Goal: Task Accomplishment & Management: Manage account settings

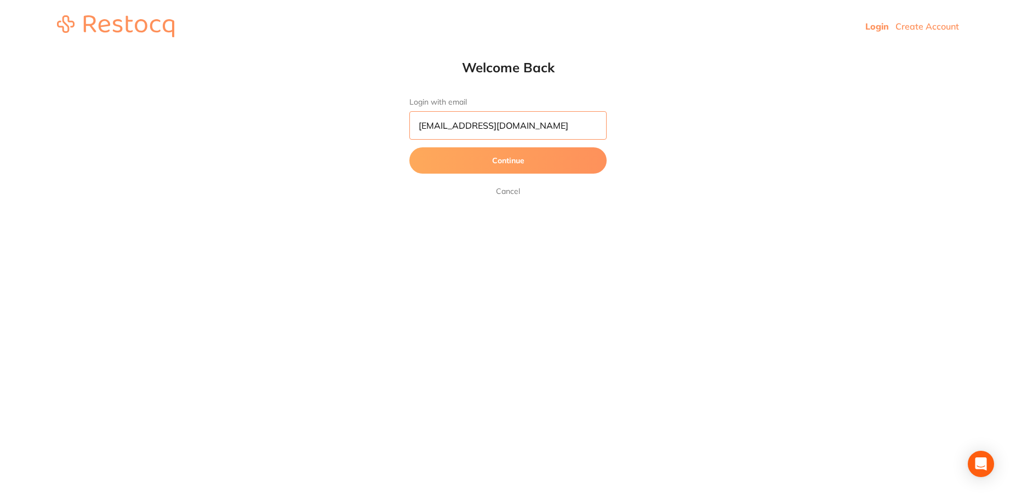
click at [433, 117] on input "shilpa.sebastian@terrificminds.com" at bounding box center [507, 125] width 197 height 28
click at [568, 129] on input "shilpa.sebastian@terrificminds.com" at bounding box center [507, 125] width 197 height 28
type input "s"
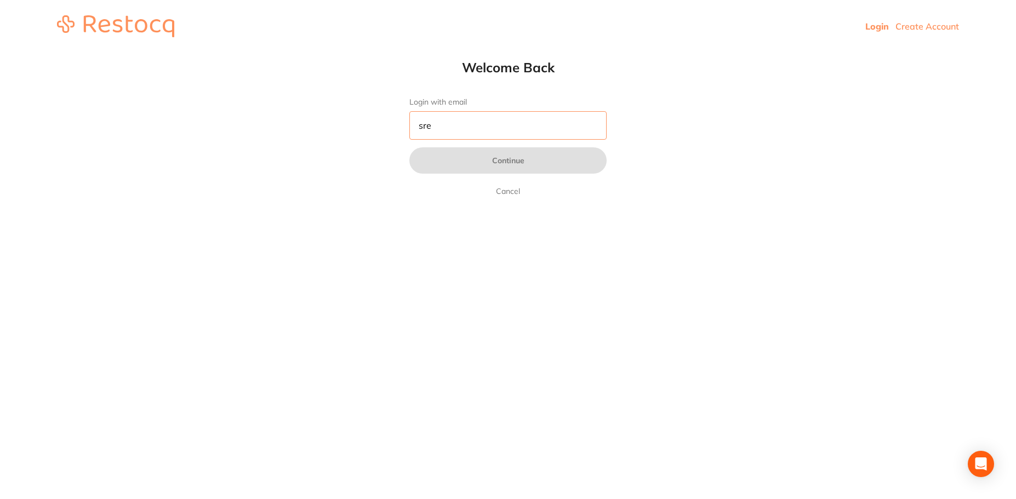
type input "sreeraj.somarajan@terrificminds.com"
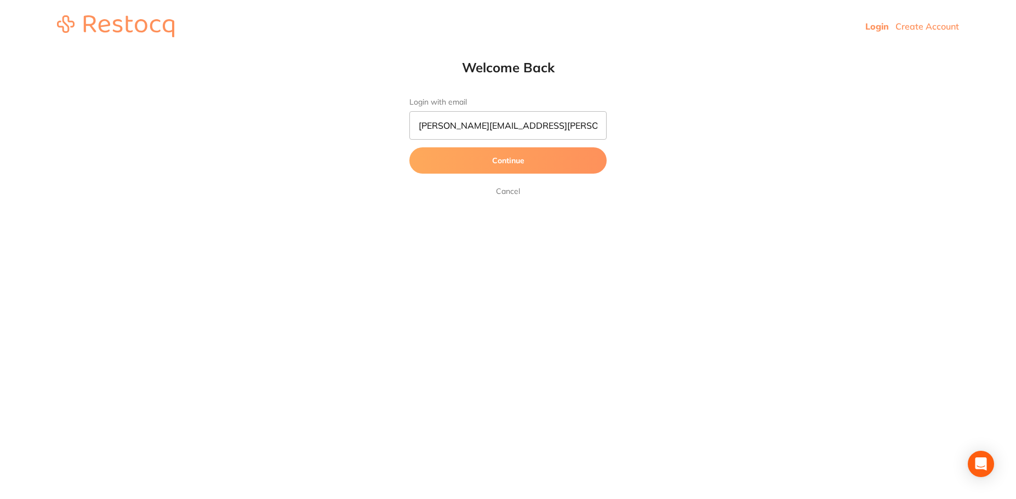
click at [562, 161] on button "Continue" at bounding box center [507, 160] width 197 height 26
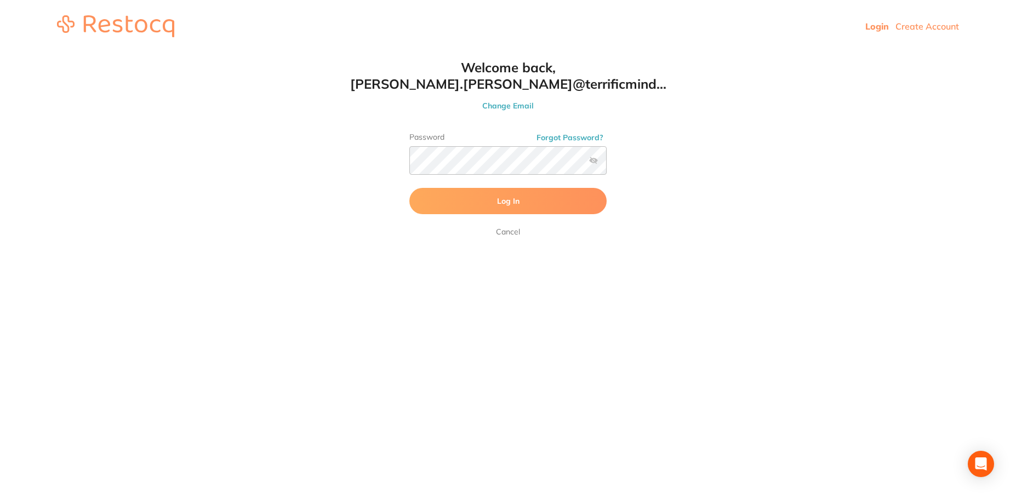
click at [564, 192] on button "Log In" at bounding box center [507, 201] width 197 height 26
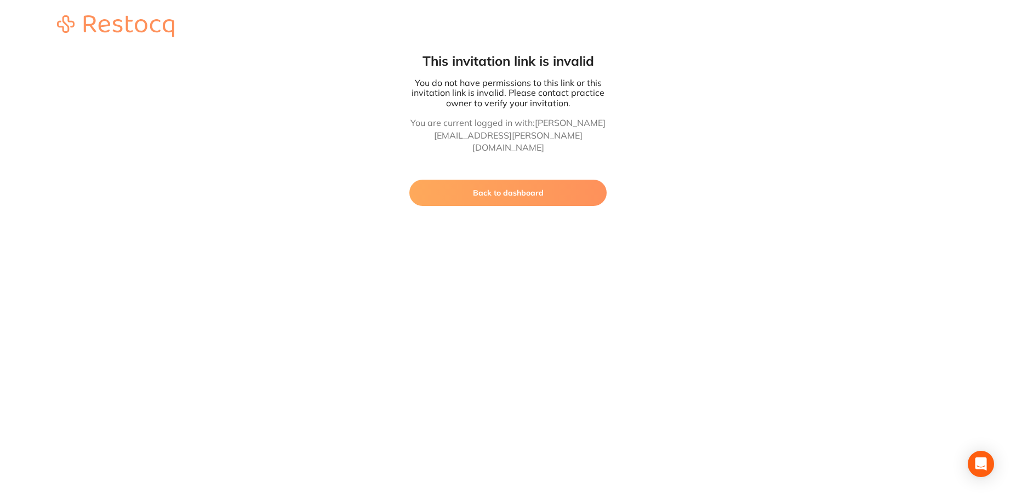
click at [562, 183] on button "Back to dashboard" at bounding box center [507, 193] width 197 height 26
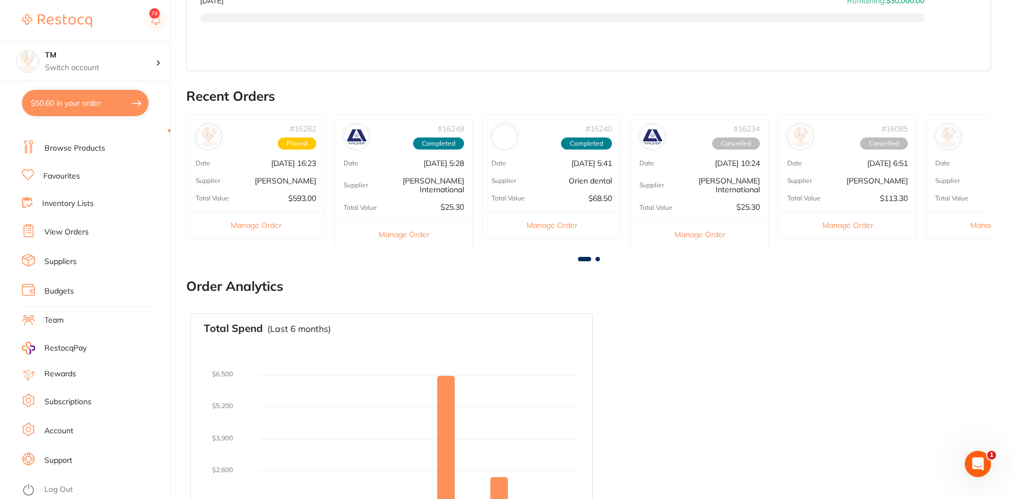
scroll to position [249, 0]
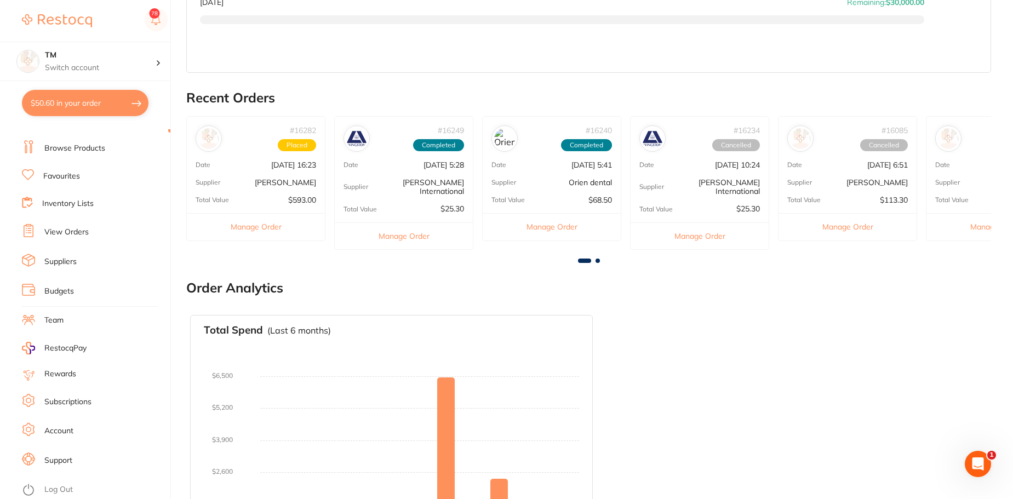
click at [62, 317] on link "Team" at bounding box center [53, 320] width 19 height 11
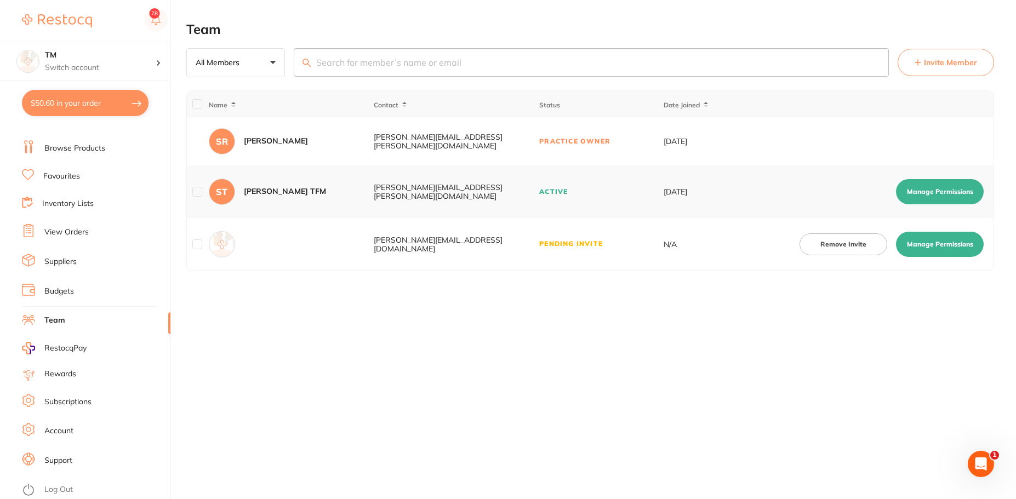
click at [202, 244] on td at bounding box center [197, 244] width 21 height 53
click at [233, 241] on div at bounding box center [222, 244] width 26 height 26
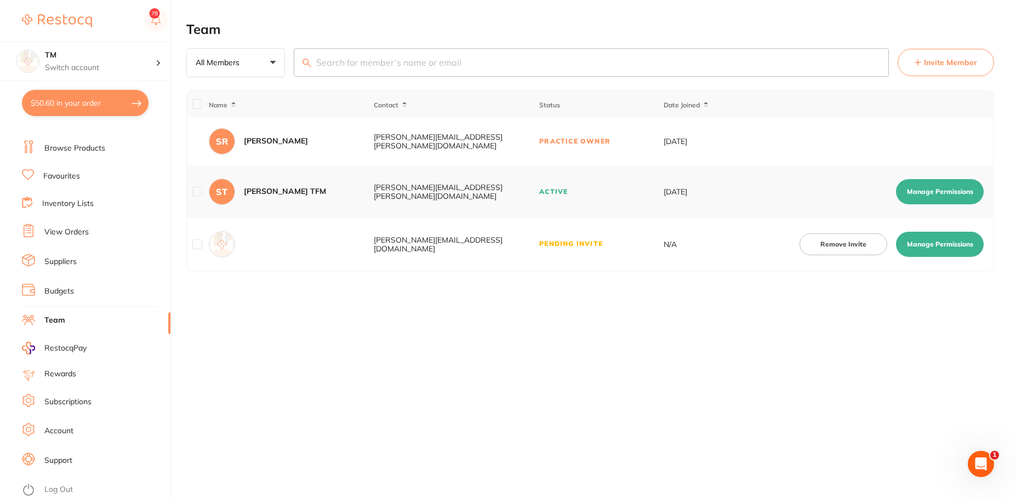
click at [233, 241] on div at bounding box center [222, 244] width 26 height 26
click at [217, 66] on p "All Members" at bounding box center [220, 63] width 48 height 10
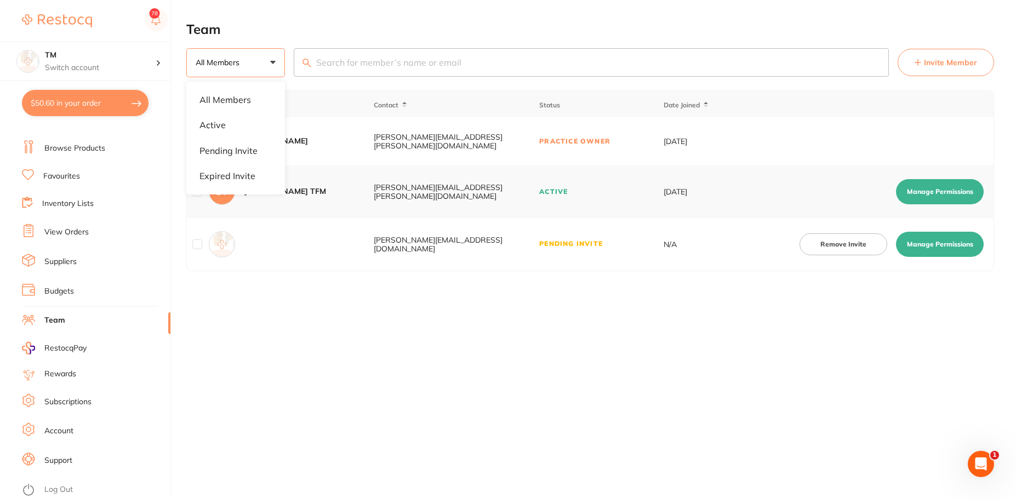
click at [217, 66] on p "All Members" at bounding box center [220, 63] width 48 height 10
click at [227, 120] on li "Active" at bounding box center [236, 124] width 90 height 23
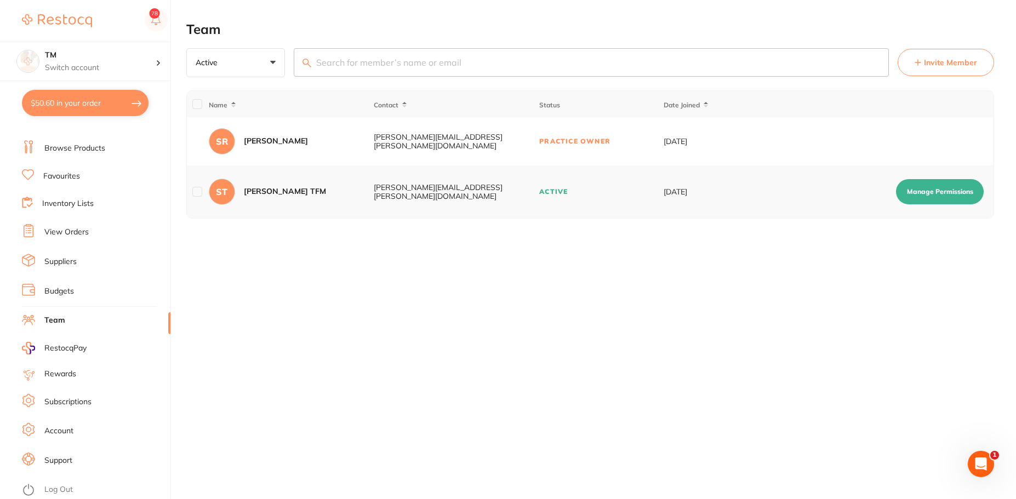
click at [222, 58] on button "Active +0" at bounding box center [235, 63] width 99 height 30
click at [240, 101] on li "All Members" at bounding box center [236, 99] width 90 height 23
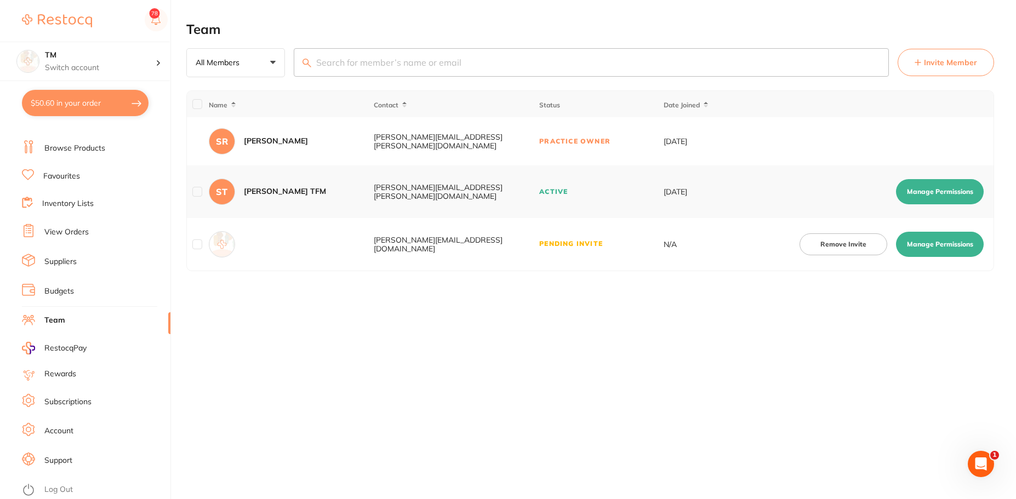
click at [556, 194] on td "Active" at bounding box center [601, 191] width 124 height 53
click at [585, 199] on td "Active" at bounding box center [601, 191] width 124 height 53
click at [666, 192] on td "11-Mar-2024" at bounding box center [704, 191] width 83 height 53
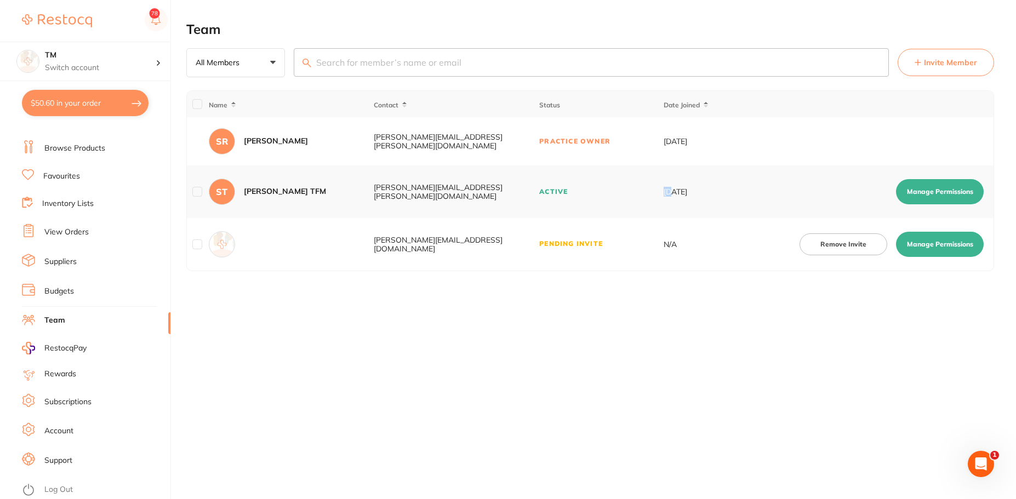
click at [666, 192] on td "11-Mar-2024" at bounding box center [704, 191] width 83 height 53
click at [689, 192] on td "11-Mar-2024" at bounding box center [704, 191] width 83 height 53
click at [709, 192] on td "11-Mar-2024" at bounding box center [704, 191] width 83 height 53
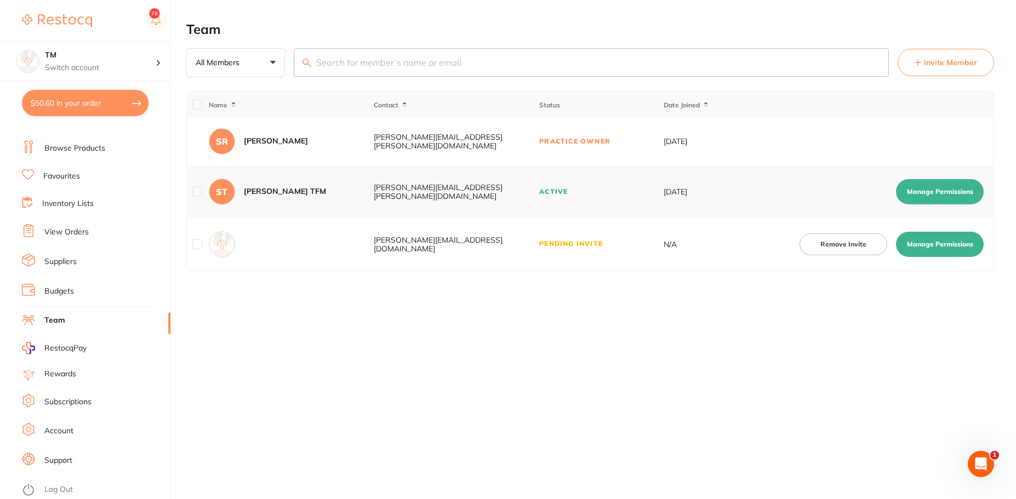
click at [690, 192] on td "11-Mar-2024" at bounding box center [704, 191] width 83 height 53
click at [685, 194] on td "11-Mar-2024" at bounding box center [704, 191] width 83 height 53
click at [623, 325] on div "Team All Members +0 All Members Active Pending Invite Expired Invite Invite Mem…" at bounding box center [600, 249] width 829 height 499
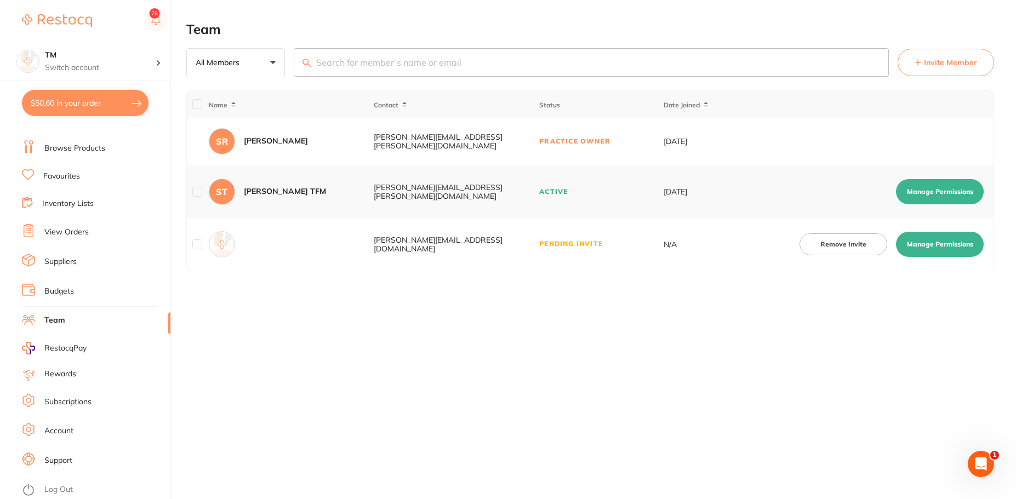
click at [569, 247] on td "Pending Invite" at bounding box center [601, 244] width 124 height 53
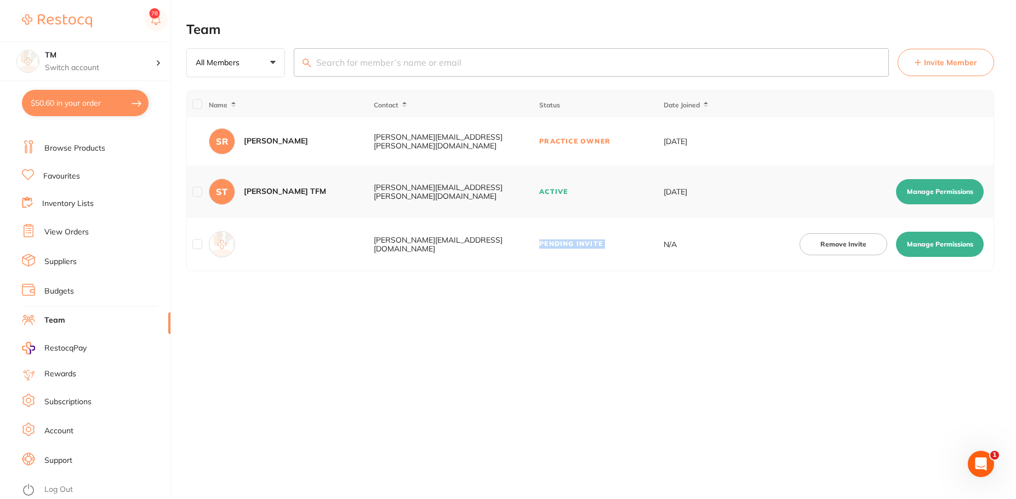
click at [569, 247] on td "Pending Invite" at bounding box center [601, 244] width 124 height 53
click at [53, 488] on link "Log Out" at bounding box center [58, 489] width 28 height 11
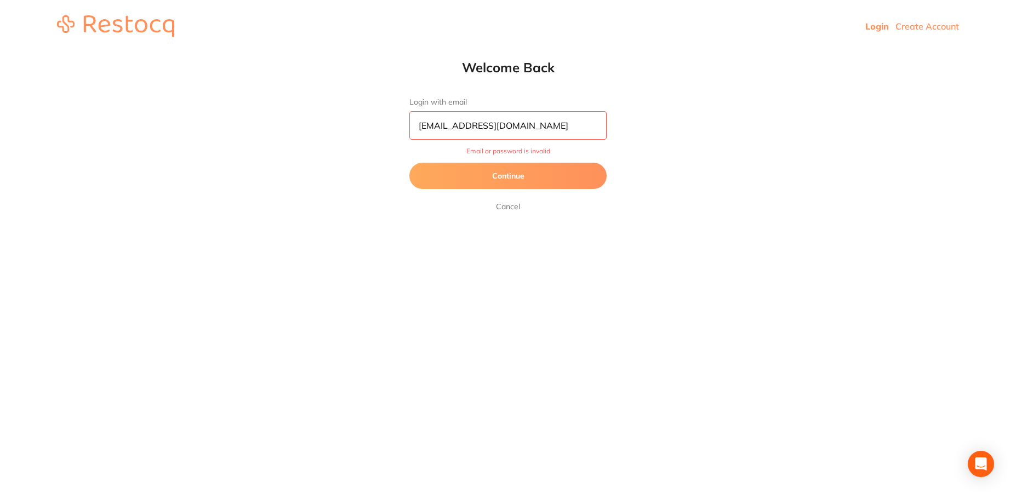
click at [913, 30] on link "Create Account" at bounding box center [927, 26] width 64 height 11
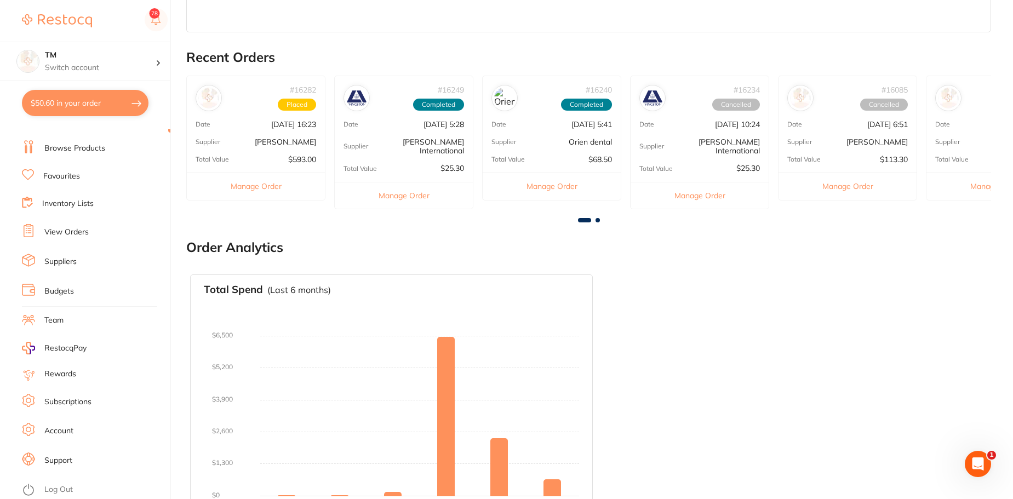
scroll to position [314, 0]
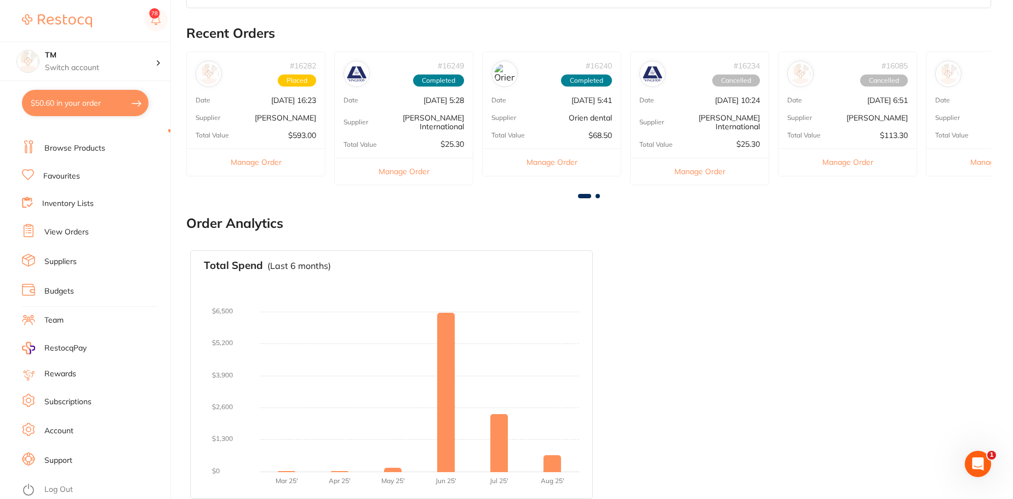
click at [50, 487] on link "Log Out" at bounding box center [58, 489] width 28 height 11
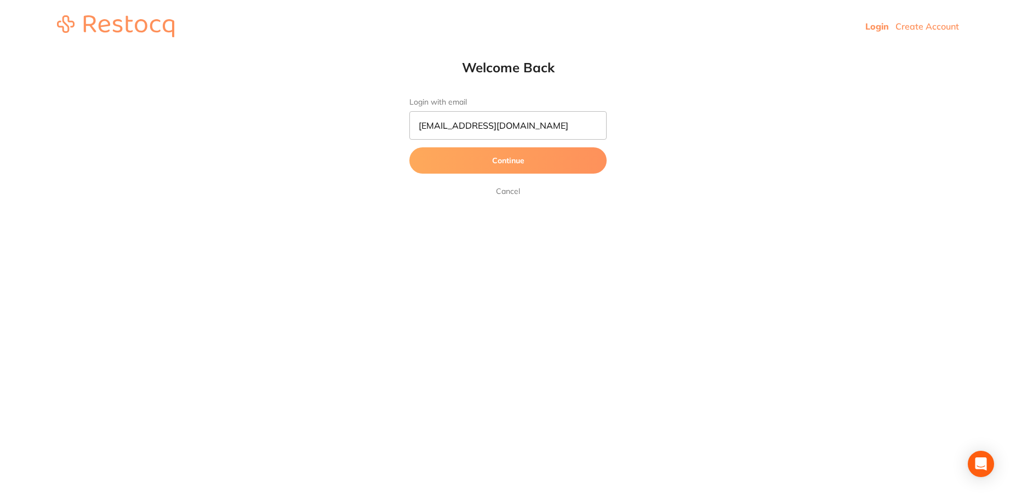
click at [912, 27] on link "Create Account" at bounding box center [927, 26] width 64 height 11
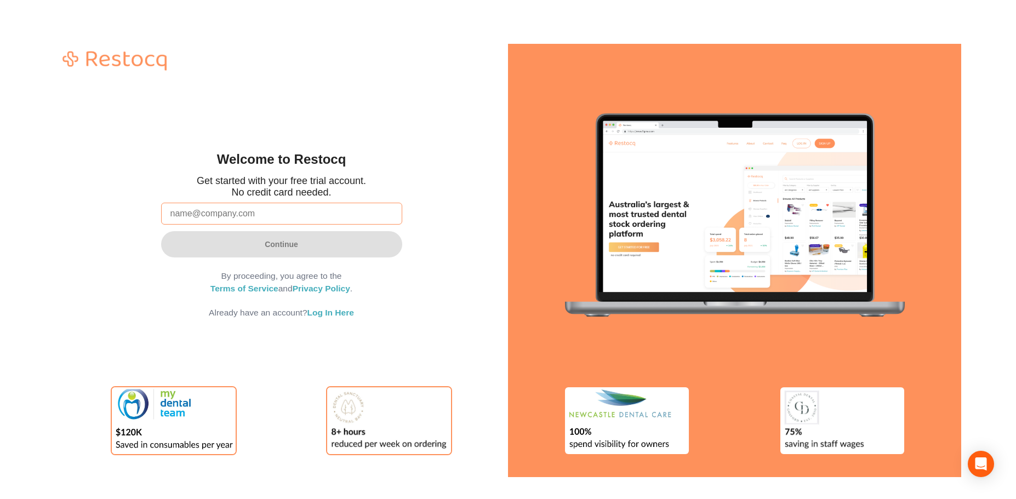
click at [230, 213] on input "email" at bounding box center [281, 214] width 241 height 22
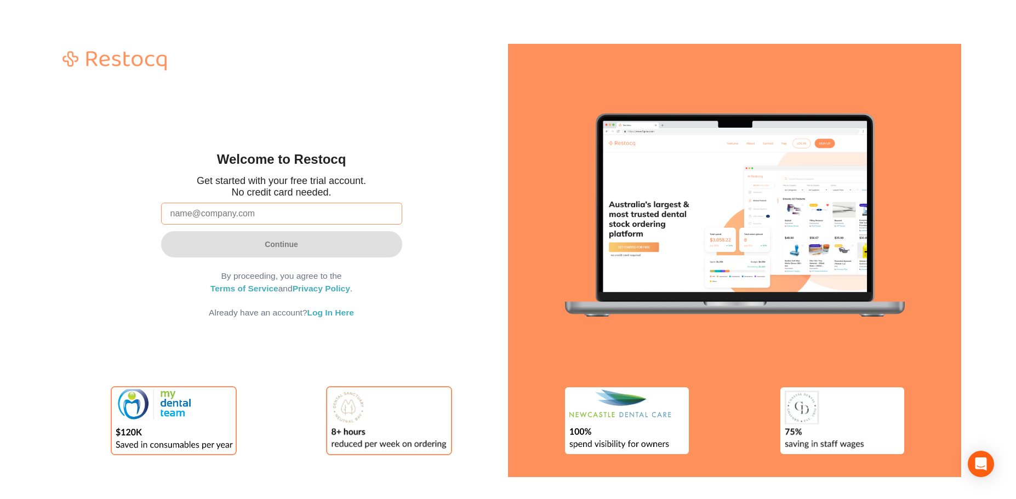
click at [230, 213] on input "email" at bounding box center [281, 214] width 241 height 22
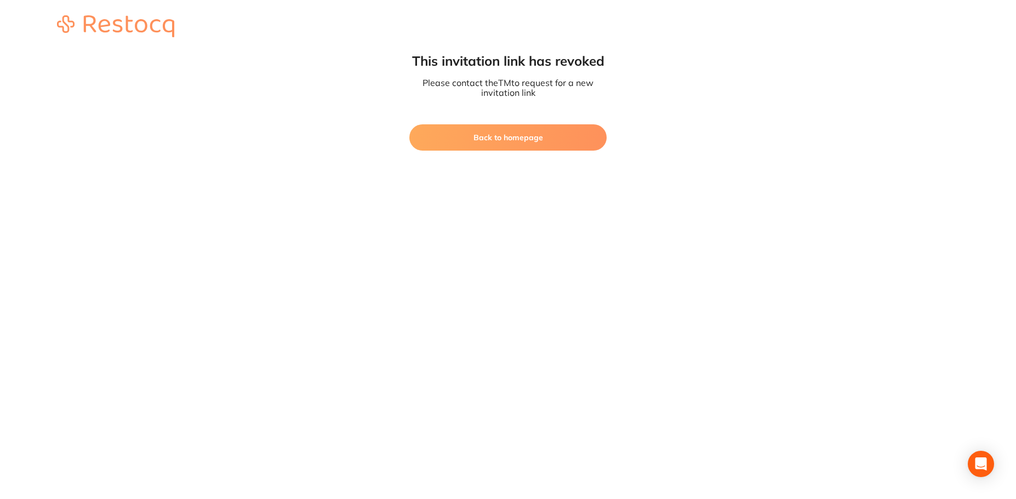
click at [484, 129] on button "Back to homepage" at bounding box center [507, 137] width 197 height 26
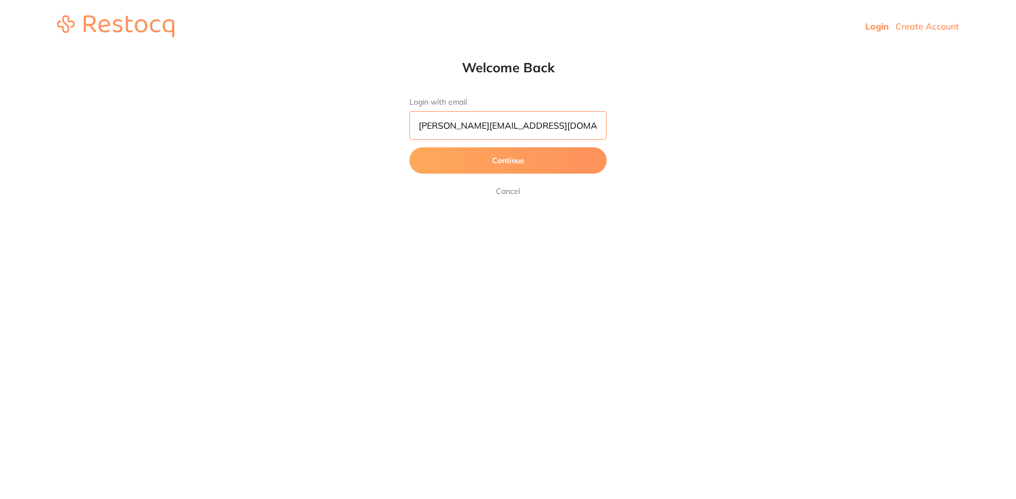
click at [429, 127] on input "[PERSON_NAME][EMAIL_ADDRESS][DOMAIN_NAME]" at bounding box center [507, 125] width 197 height 28
click at [550, 121] on input "[PERSON_NAME][EMAIL_ADDRESS][DOMAIN_NAME]" at bounding box center [507, 125] width 197 height 28
type input "a"
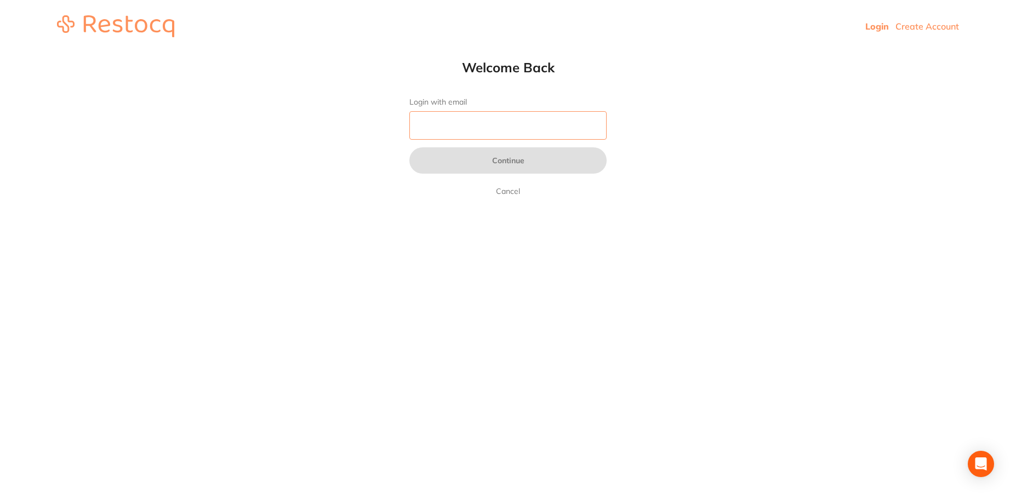
paste input "amrita@terrificminds.com"
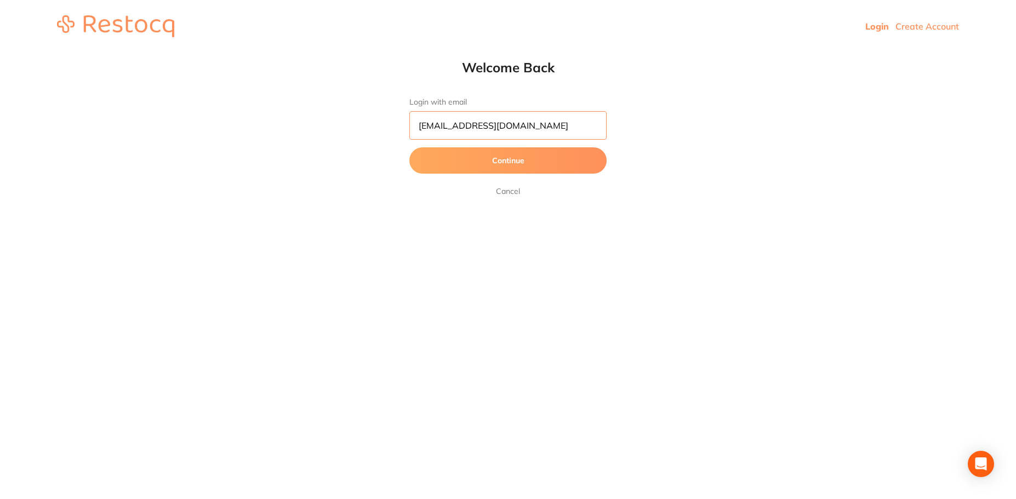
type input "amrita@terrificminds.com"
click at [553, 155] on button "Continue" at bounding box center [507, 160] width 197 height 26
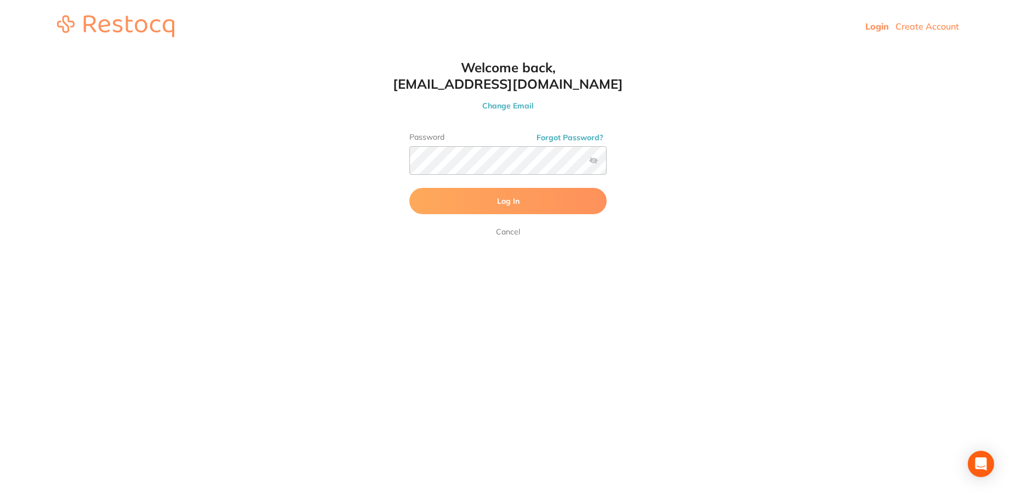
click at [556, 207] on button "Log In" at bounding box center [507, 201] width 197 height 26
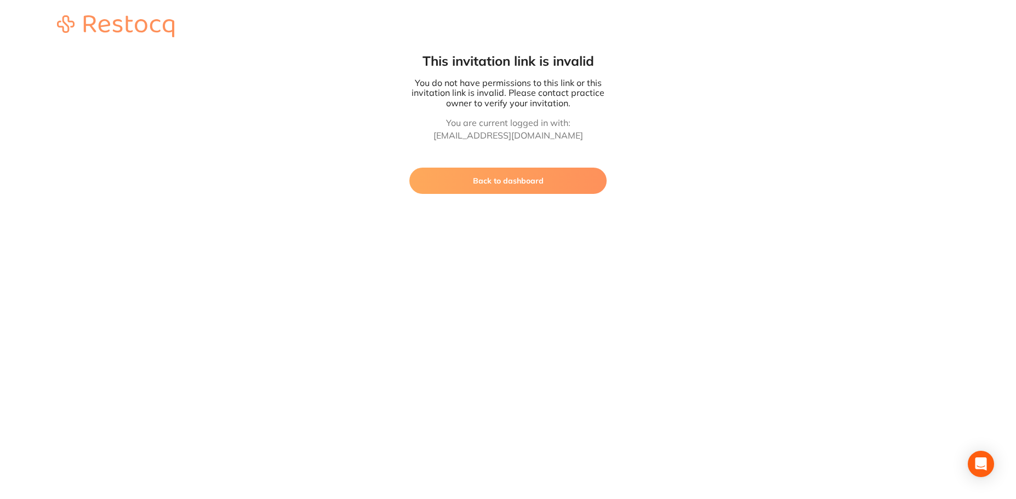
click at [532, 182] on button "Back to dashboard" at bounding box center [507, 181] width 197 height 26
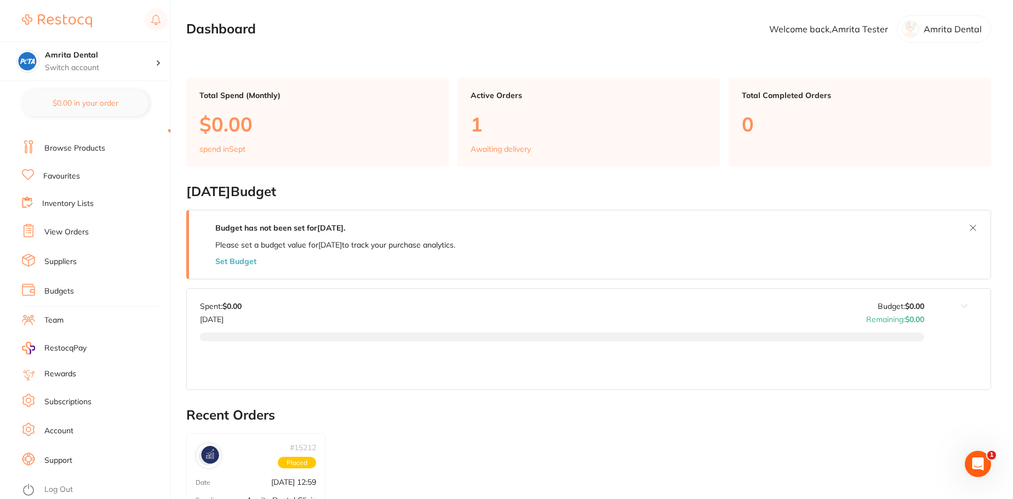
click at [60, 405] on link "Subscriptions" at bounding box center [67, 402] width 47 height 11
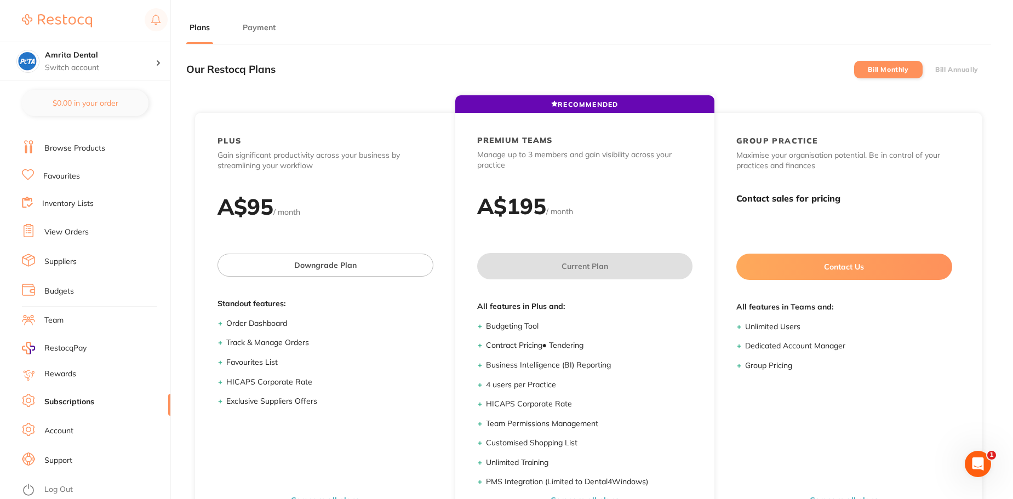
click at [956, 71] on label "Bill Annually" at bounding box center [956, 70] width 43 height 8
click at [935, 70] on input "Bill Annually" at bounding box center [935, 70] width 0 height 0
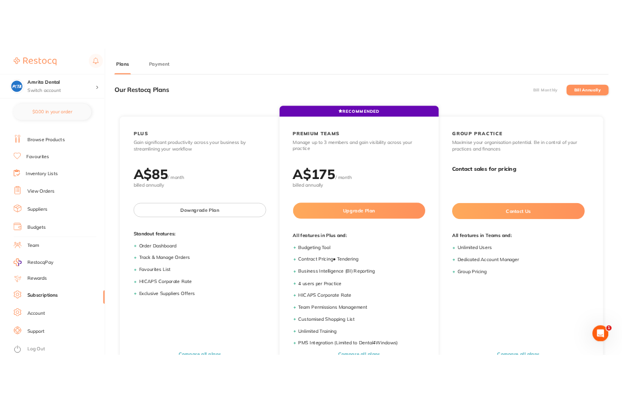
scroll to position [3, 0]
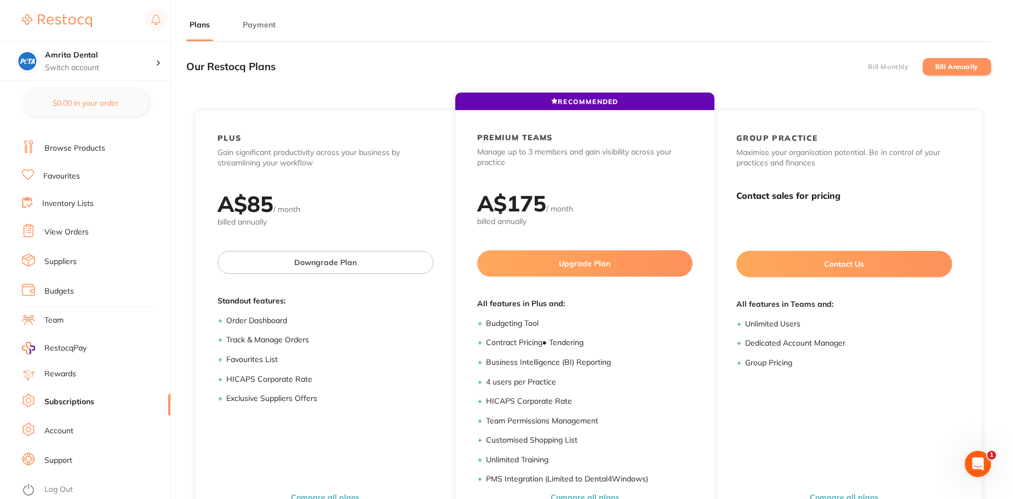
click at [310, 83] on div "RECOMMENDED PLUS Gain significant productivity across your business by streamli…" at bounding box center [588, 310] width 805 height 455
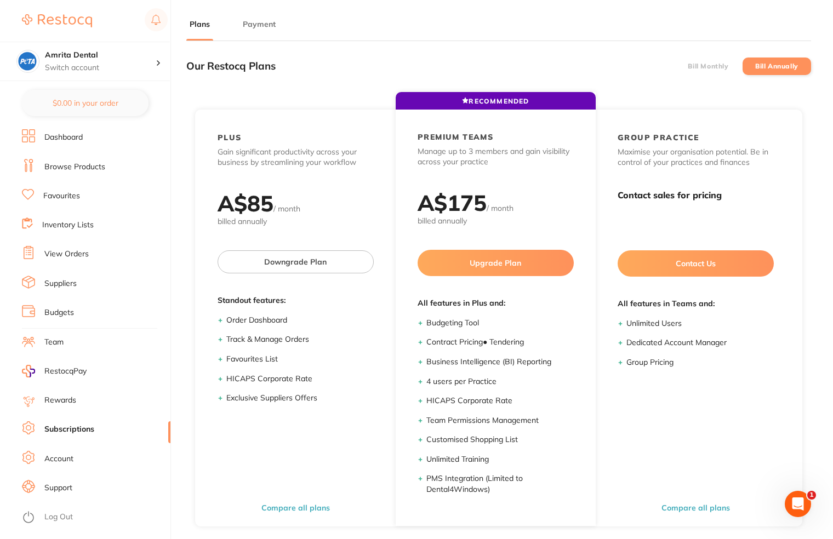
scroll to position [0, 0]
click at [55, 372] on span "RestocqPay" at bounding box center [65, 371] width 42 height 11
click at [47, 342] on link "Team" at bounding box center [53, 342] width 19 height 11
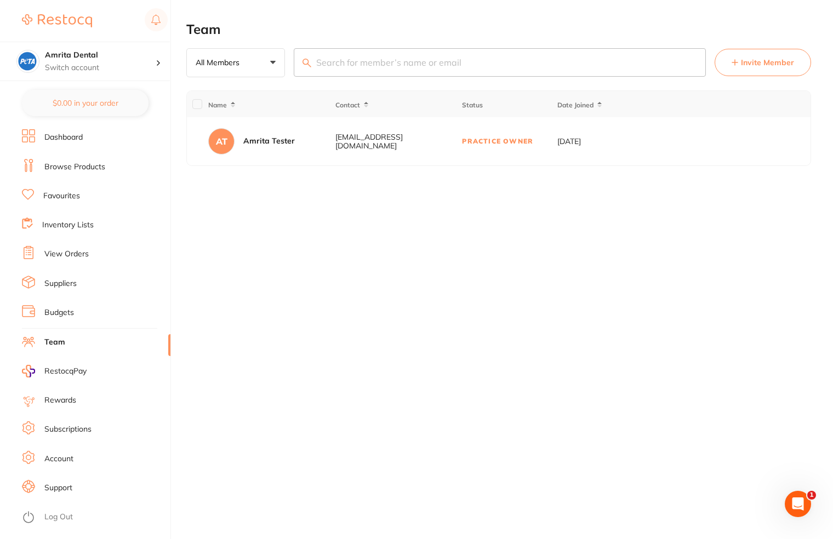
click at [77, 434] on link "Subscriptions" at bounding box center [67, 429] width 47 height 11
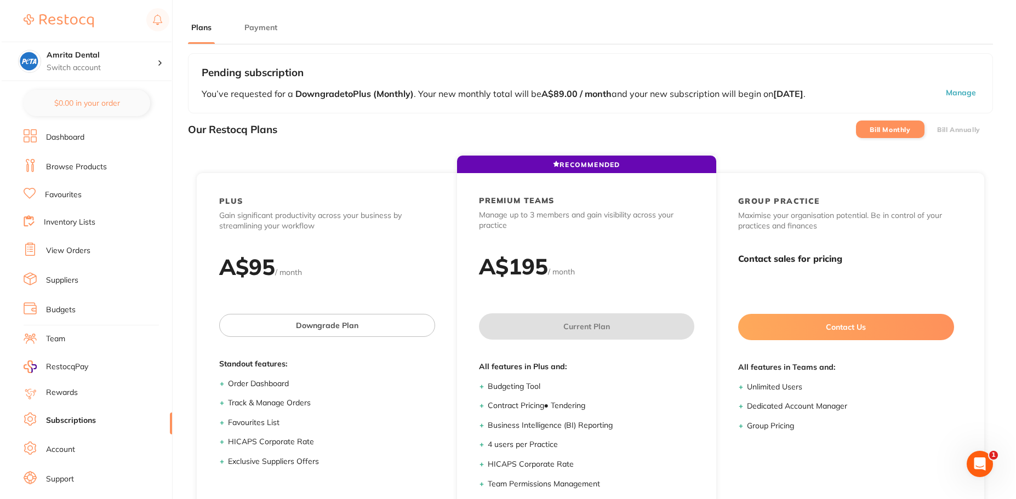
scroll to position [19, 0]
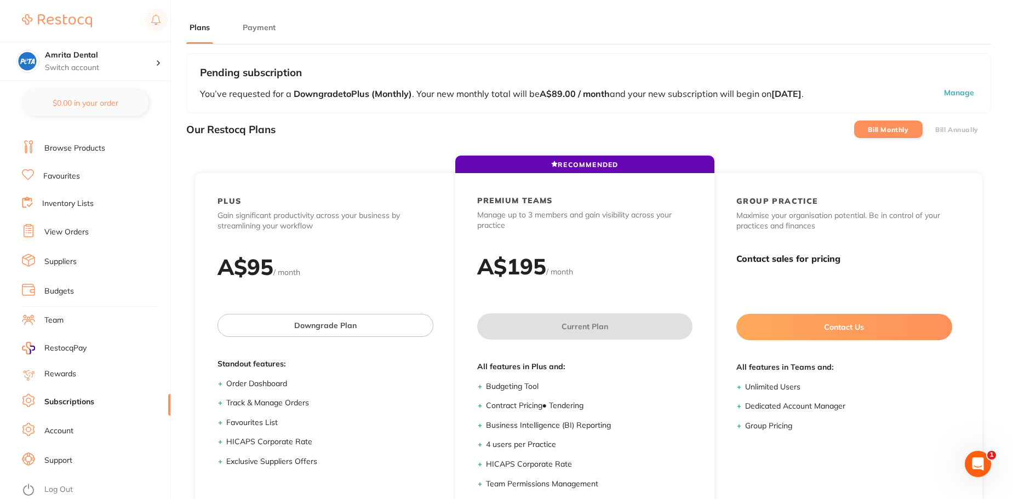
click at [77, 479] on ul "Dashboard Browse Products Favourites Inventory Lists View Orders Suppliers Budg…" at bounding box center [96, 300] width 148 height 378
click at [66, 489] on link "Log Out" at bounding box center [58, 489] width 28 height 11
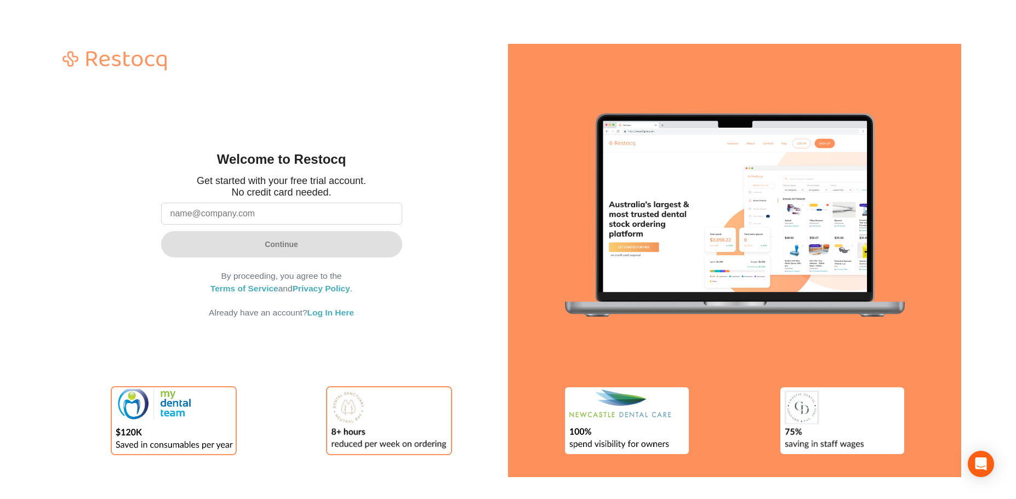
click at [292, 217] on input "email" at bounding box center [281, 214] width 241 height 22
type input "a"
